Goal: Task Accomplishment & Management: Use online tool/utility

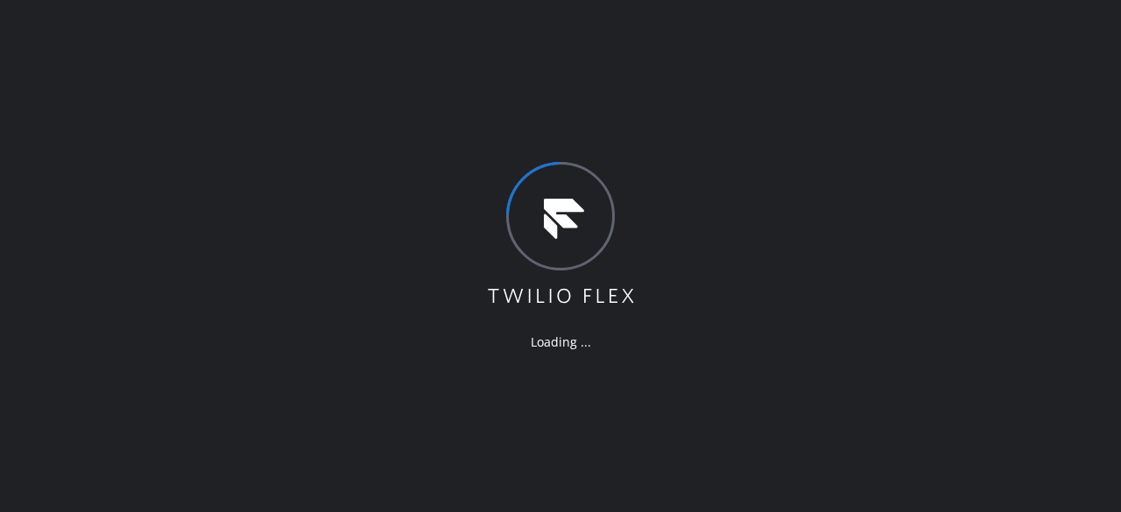
drag, startPoint x: 98, startPoint y: 109, endPoint x: 87, endPoint y: 101, distance: 13.8
click at [87, 101] on div "Loading ..." at bounding box center [560, 256] width 1121 height 512
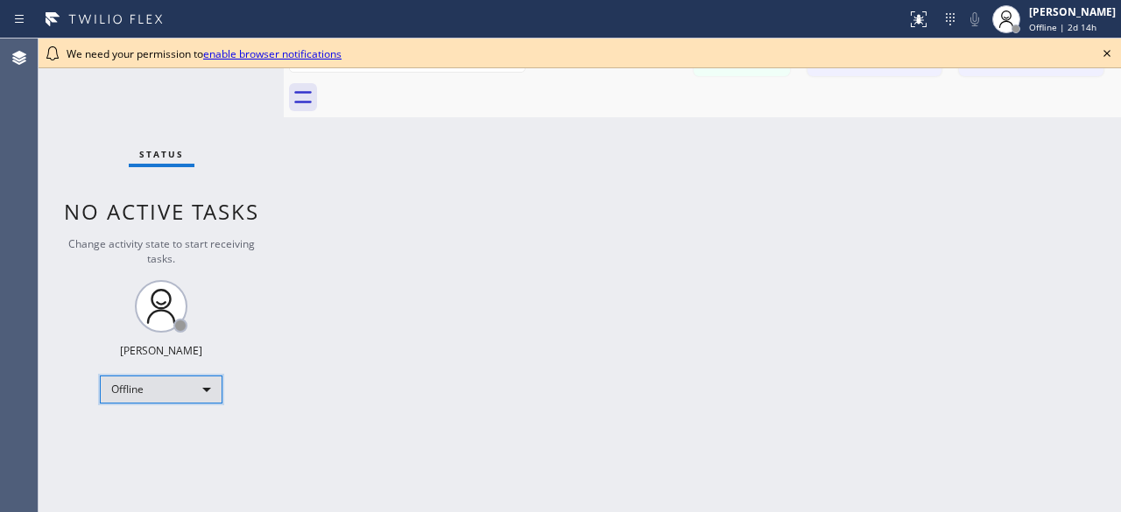
click at [203, 395] on div "Offline" at bounding box center [161, 390] width 123 height 28
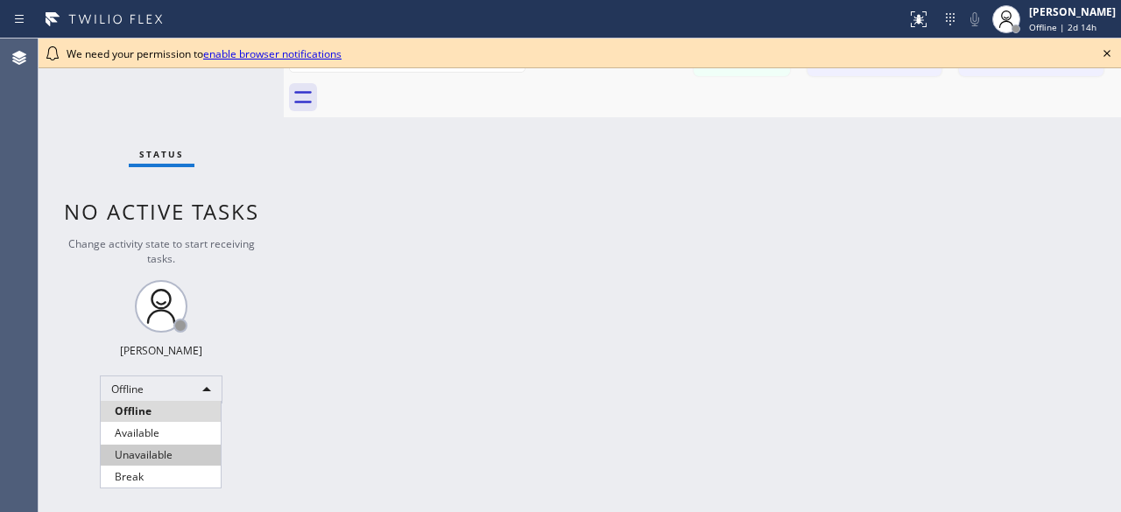
click at [152, 447] on li "Unavailable" at bounding box center [161, 455] width 120 height 21
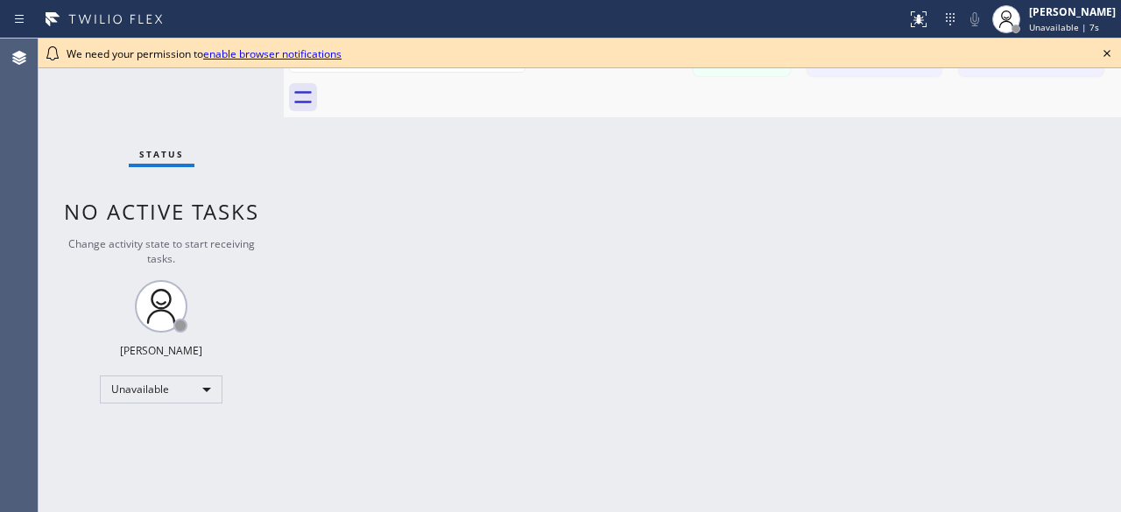
click at [1109, 53] on icon at bounding box center [1106, 53] width 21 height 21
